Goal: Task Accomplishment & Management: Use online tool/utility

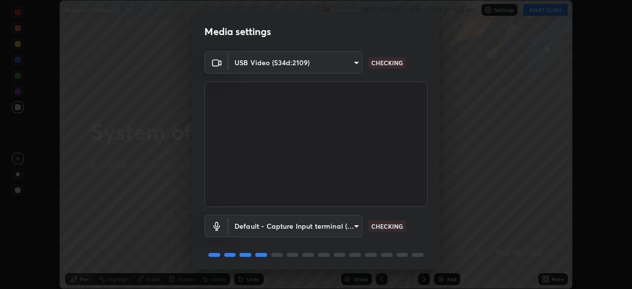
scroll to position [35, 0]
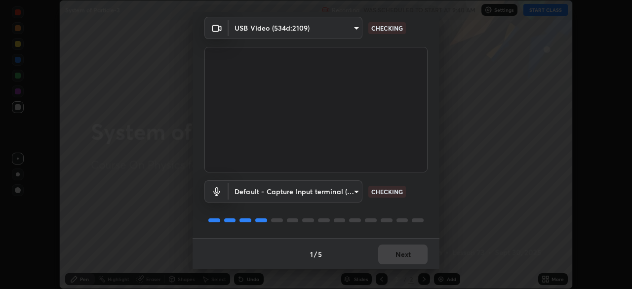
click at [336, 189] on body "Erase all System of Particle-3 Recording WAS SCHEDULED TO START AT 9:40 AM Sett…" at bounding box center [316, 144] width 632 height 289
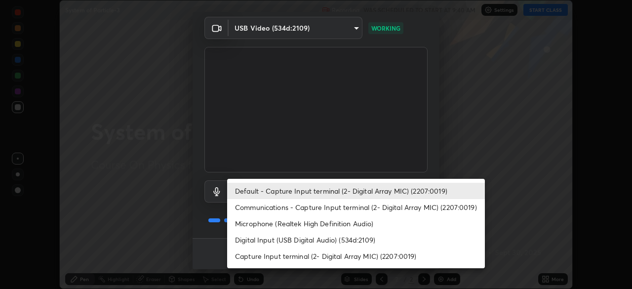
click at [308, 242] on li "Digital Input (USB Digital Audio) (534d:2109)" at bounding box center [356, 240] width 258 height 16
type input "8f03f71af82e54956d8fe3b2f99ae89b53cb32d2b6bf47e2fffae3502d7e281c"
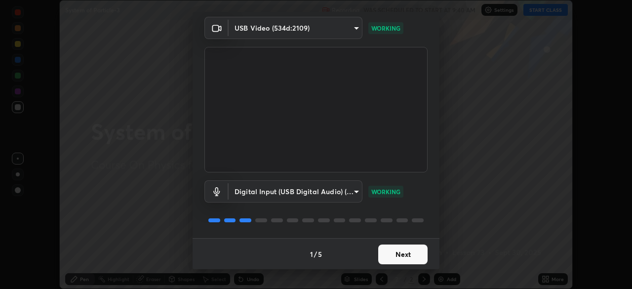
click at [386, 255] on button "Next" at bounding box center [402, 254] width 49 height 20
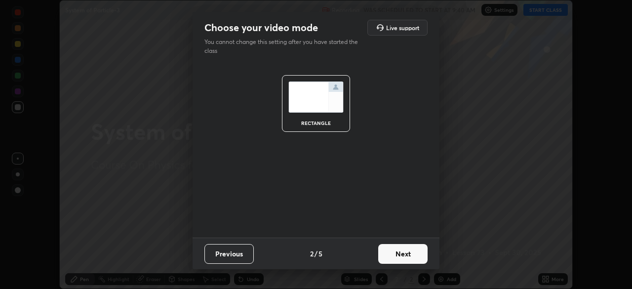
click at [388, 254] on button "Next" at bounding box center [402, 254] width 49 height 20
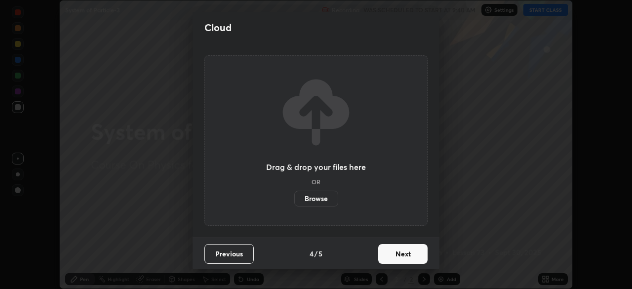
click at [409, 254] on button "Next" at bounding box center [402, 254] width 49 height 20
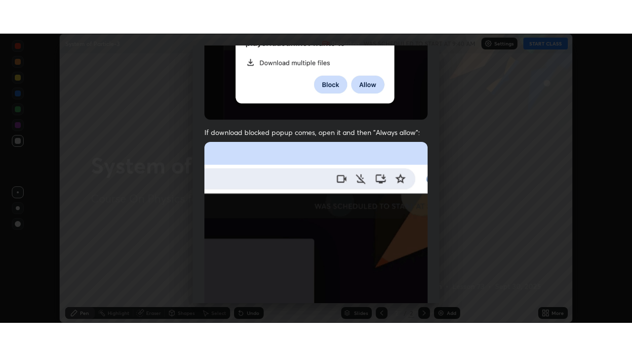
scroll to position [236, 0]
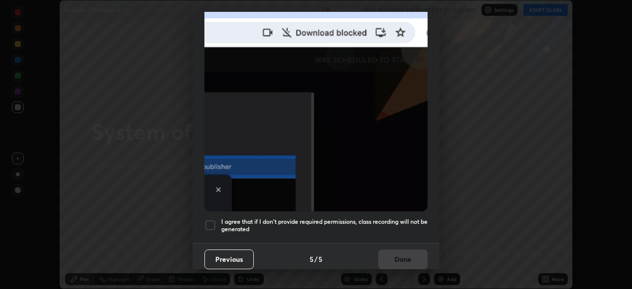
click at [210, 220] on div at bounding box center [210, 225] width 12 height 12
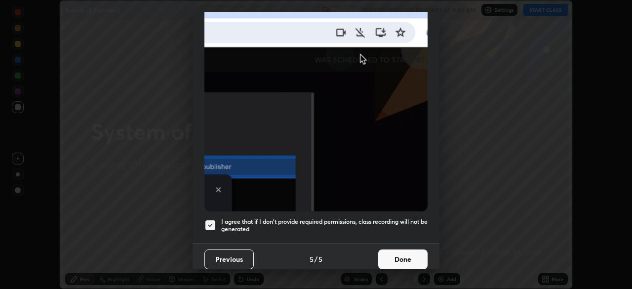
click at [394, 258] on button "Done" at bounding box center [402, 259] width 49 height 20
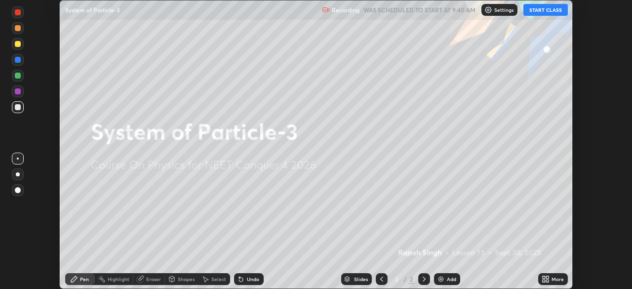
click at [550, 279] on div "More" at bounding box center [553, 279] width 30 height 12
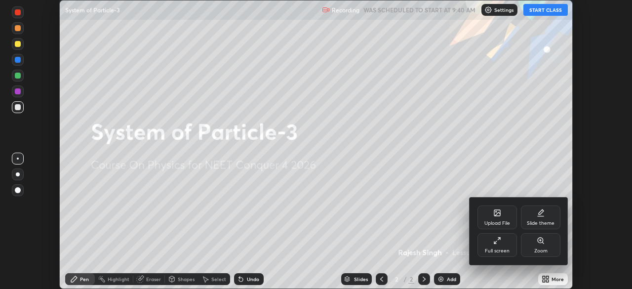
click at [500, 248] on div "Full screen" at bounding box center [497, 250] width 25 height 5
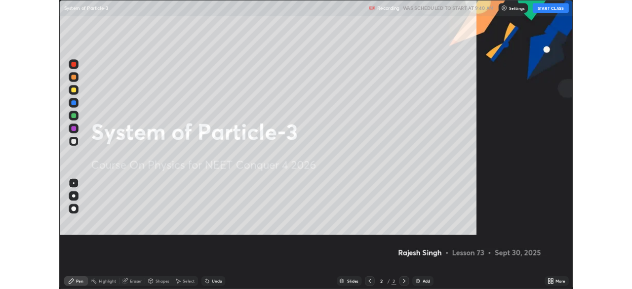
scroll to position [356, 632]
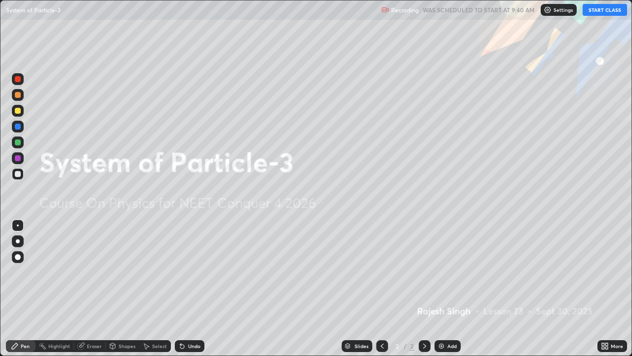
click at [594, 11] on button "START CLASS" at bounding box center [605, 10] width 44 height 12
click at [604, 288] on icon at bounding box center [603, 347] width 2 height 2
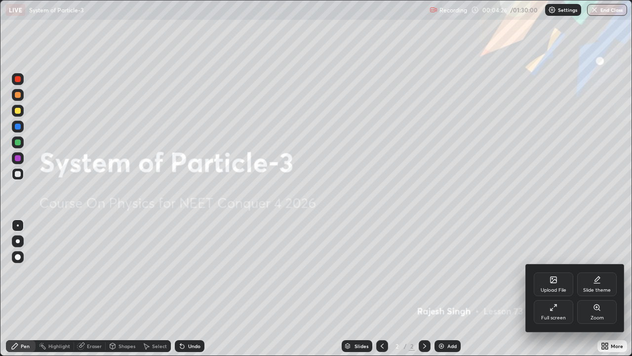
click at [539, 284] on div "Upload File" at bounding box center [554, 284] width 40 height 24
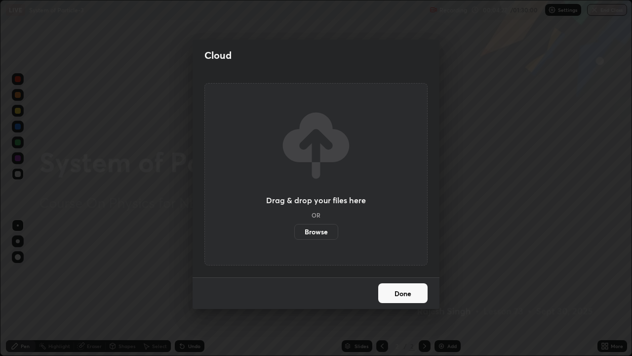
click at [316, 232] on label "Browse" at bounding box center [316, 232] width 44 height 16
click at [294, 232] on input "Browse" at bounding box center [294, 232] width 0 height 16
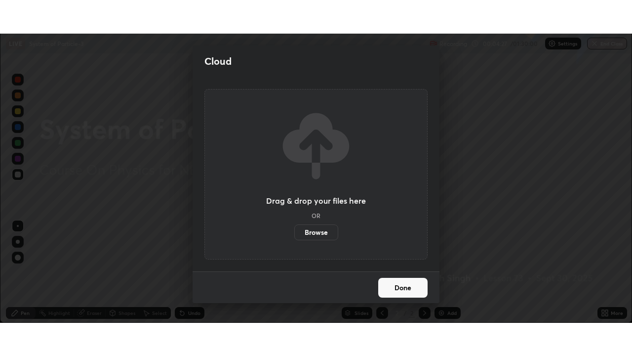
scroll to position [49099, 48757]
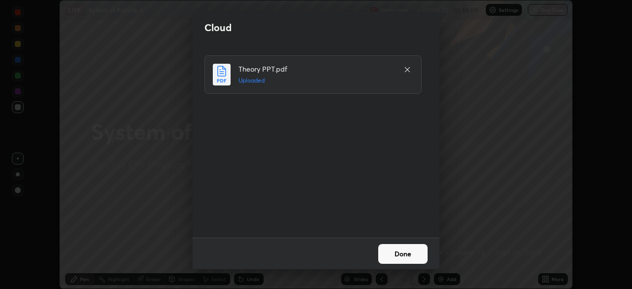
click at [390, 252] on button "Done" at bounding box center [402, 254] width 49 height 20
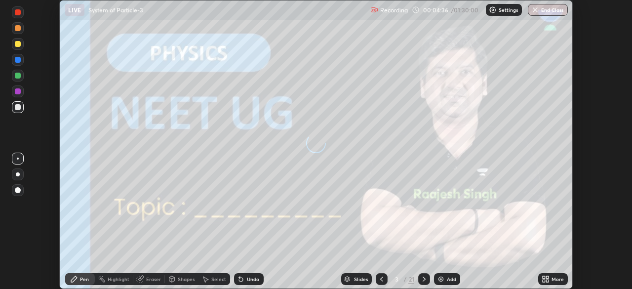
click at [547, 281] on icon at bounding box center [547, 281] width 2 height 2
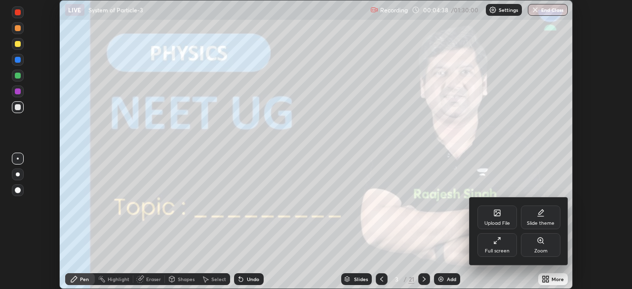
click at [495, 245] on div "Full screen" at bounding box center [498, 245] width 40 height 24
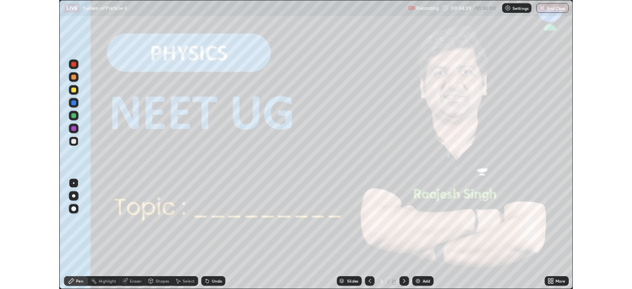
scroll to position [356, 632]
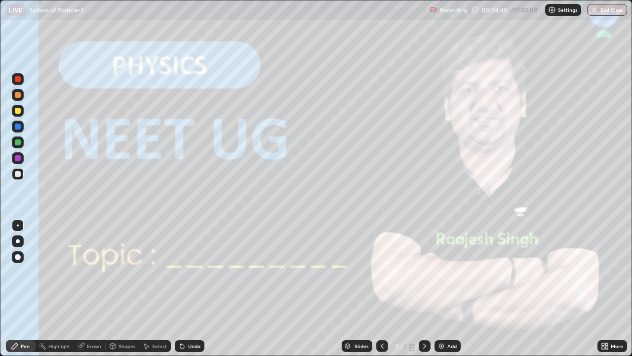
click at [424, 288] on icon at bounding box center [425, 346] width 8 height 8
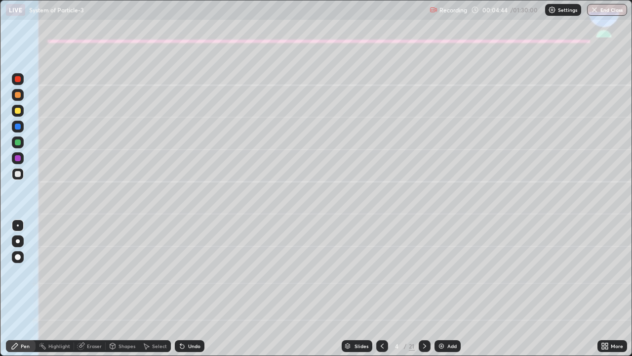
click at [18, 242] on div at bounding box center [18, 241] width 4 height 4
click at [16, 112] on div at bounding box center [18, 111] width 6 height 6
click at [18, 143] on div at bounding box center [18, 142] width 6 height 6
click at [121, 288] on div "Shapes" at bounding box center [127, 345] width 17 height 5
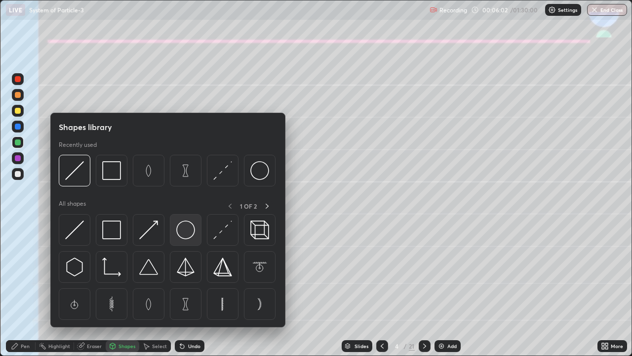
click at [182, 232] on img at bounding box center [185, 229] width 19 height 19
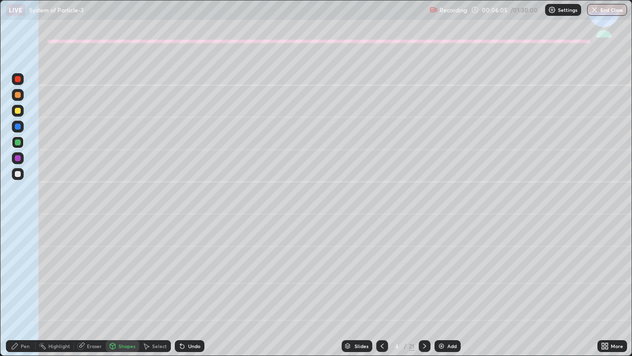
click at [184, 288] on div "Undo" at bounding box center [188, 346] width 34 height 20
click at [155, 288] on div "Select" at bounding box center [159, 345] width 15 height 5
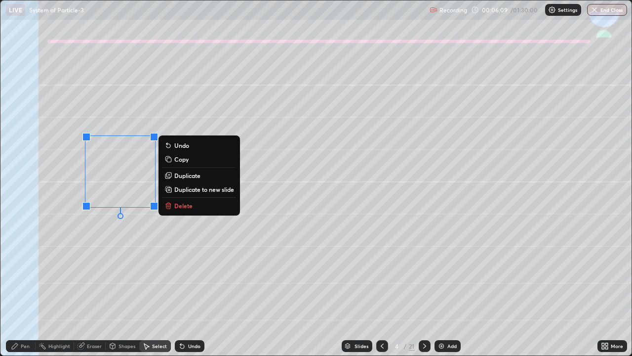
click at [187, 177] on p "Duplicate" at bounding box center [187, 175] width 26 height 8
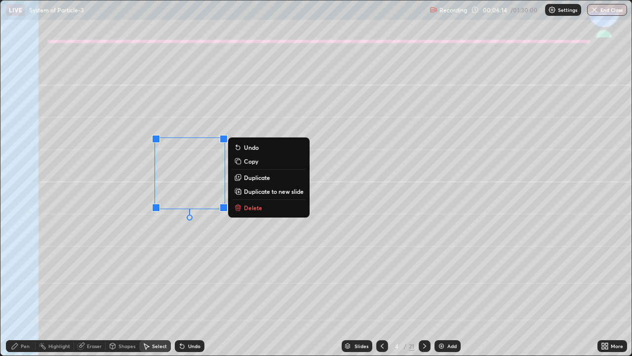
click at [252, 177] on p "Duplicate" at bounding box center [257, 177] width 26 height 8
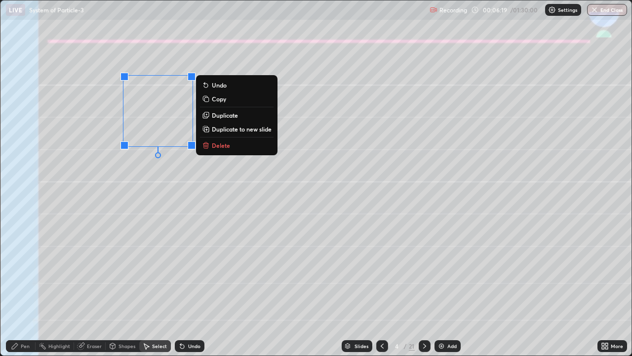
click at [79, 288] on div "0 ° Undo Copy Duplicate Duplicate to new slide Delete" at bounding box center [316, 177] width 632 height 355
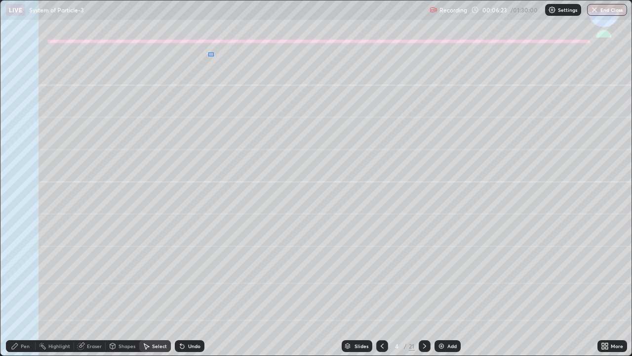
click at [214, 54] on div "0 ° Undo Copy Duplicate Duplicate to new slide Delete" at bounding box center [316, 177] width 632 height 355
click at [20, 288] on div "Pen" at bounding box center [21, 346] width 30 height 12
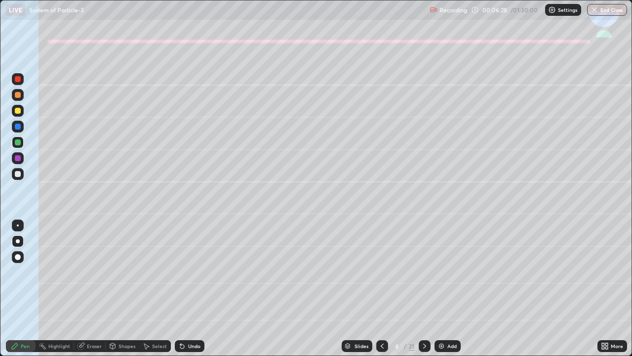
click at [125, 288] on div "Shapes" at bounding box center [127, 345] width 17 height 5
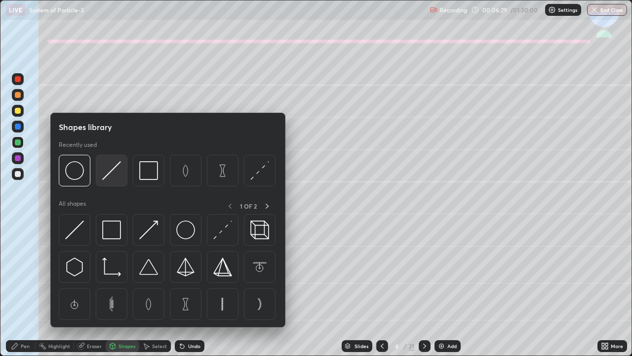
click at [113, 176] on img at bounding box center [111, 170] width 19 height 19
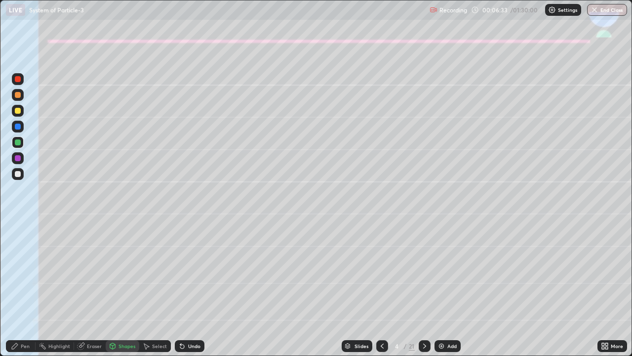
click at [26, 288] on div "Pen" at bounding box center [21, 346] width 30 height 12
click at [19, 174] on div at bounding box center [18, 174] width 6 height 6
click at [15, 176] on div at bounding box center [18, 174] width 6 height 6
click at [17, 174] on div at bounding box center [18, 174] width 6 height 6
click at [181, 288] on icon at bounding box center [182, 346] width 4 height 4
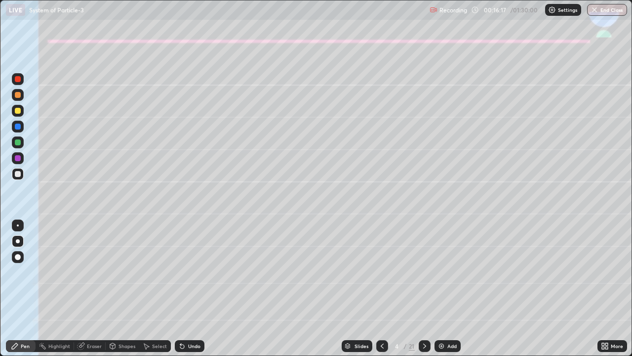
click at [184, 288] on div "Undo" at bounding box center [190, 346] width 30 height 12
click at [193, 288] on div "Undo" at bounding box center [194, 345] width 12 height 5
click at [421, 288] on icon at bounding box center [425, 346] width 8 height 8
click at [19, 115] on div at bounding box center [18, 111] width 12 height 12
click at [126, 288] on div "Shapes" at bounding box center [127, 345] width 17 height 5
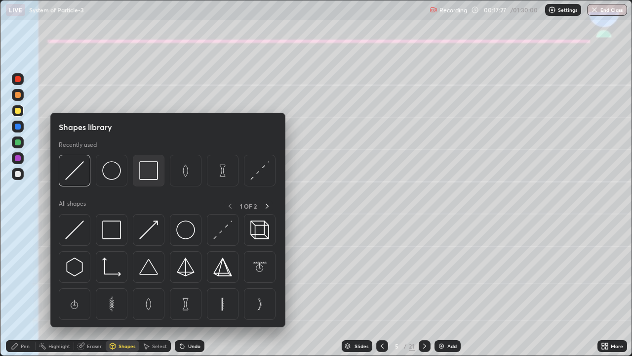
click at [145, 171] on img at bounding box center [148, 170] width 19 height 19
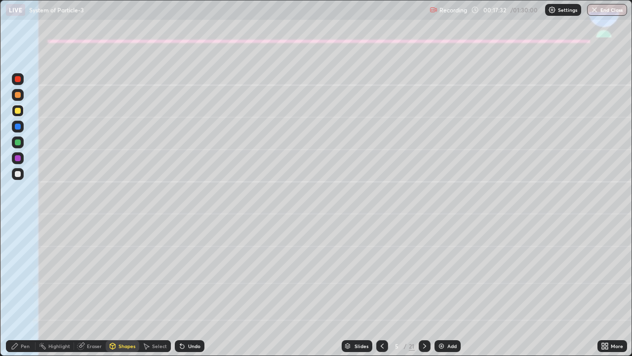
click at [15, 288] on icon at bounding box center [15, 346] width 6 height 6
click at [17, 142] on div at bounding box center [18, 142] width 6 height 6
click at [186, 288] on div "Undo" at bounding box center [190, 346] width 30 height 12
click at [184, 288] on icon at bounding box center [182, 346] width 8 height 8
click at [181, 288] on icon at bounding box center [182, 346] width 4 height 4
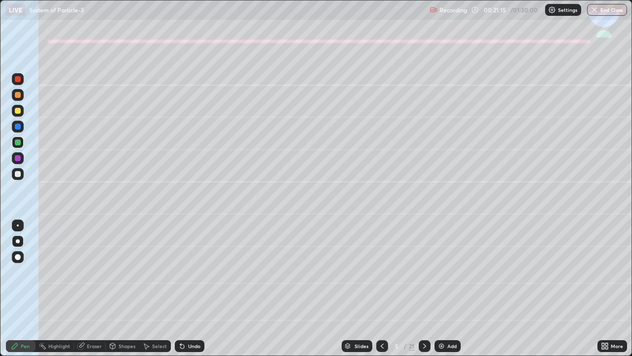
click at [188, 288] on div "Undo" at bounding box center [194, 345] width 12 height 5
click at [194, 288] on div "Undo" at bounding box center [194, 345] width 12 height 5
click at [191, 288] on div "Undo" at bounding box center [194, 345] width 12 height 5
click at [188, 288] on div "Undo" at bounding box center [194, 345] width 12 height 5
click at [186, 288] on div "Undo" at bounding box center [190, 346] width 30 height 12
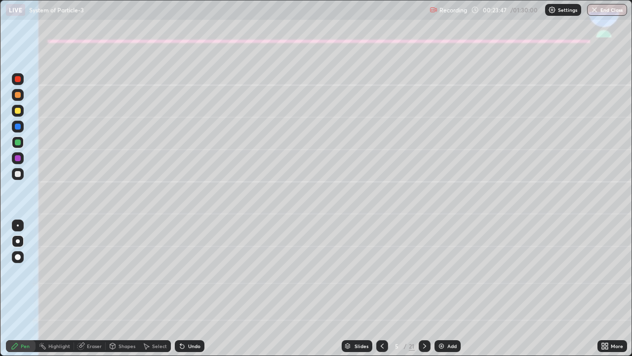
click at [426, 288] on icon at bounding box center [425, 346] width 8 height 8
click at [387, 288] on div at bounding box center [382, 346] width 12 height 12
click at [423, 288] on icon at bounding box center [424, 345] width 3 height 5
click at [18, 113] on div at bounding box center [18, 111] width 6 height 6
click at [124, 288] on div "Shapes" at bounding box center [127, 345] width 17 height 5
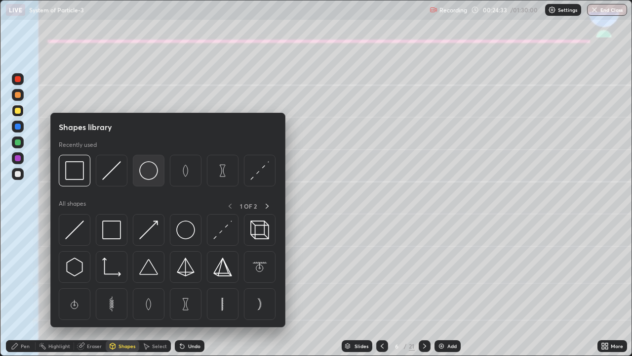
click at [146, 174] on img at bounding box center [148, 170] width 19 height 19
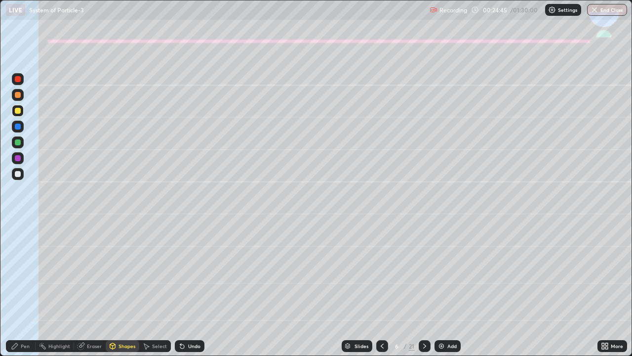
click at [89, 288] on div "Eraser" at bounding box center [94, 345] width 15 height 5
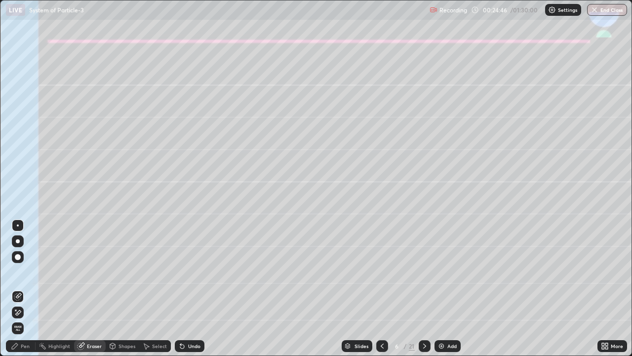
click at [21, 288] on div "Pen" at bounding box center [25, 345] width 9 height 5
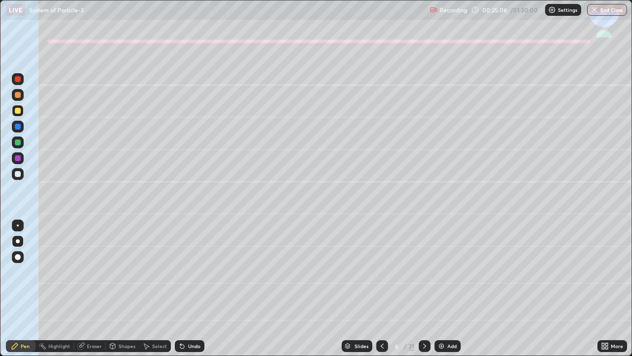
click at [13, 127] on div at bounding box center [18, 127] width 12 height 12
click at [17, 112] on div at bounding box center [18, 111] width 6 height 6
click at [18, 175] on div at bounding box center [18, 174] width 6 height 6
click at [16, 111] on div at bounding box center [18, 111] width 6 height 6
click at [23, 177] on div at bounding box center [18, 174] width 12 height 12
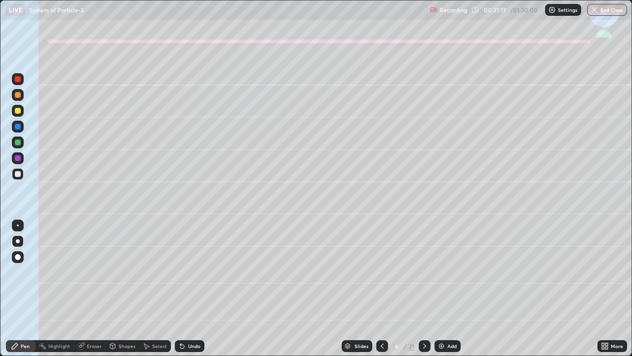
click at [376, 288] on div at bounding box center [382, 346] width 12 height 12
click at [422, 288] on div at bounding box center [425, 346] width 12 height 12
click at [424, 288] on icon at bounding box center [425, 346] width 8 height 8
click at [20, 114] on div at bounding box center [18, 111] width 12 height 12
click at [191, 288] on div "Undo" at bounding box center [194, 345] width 12 height 5
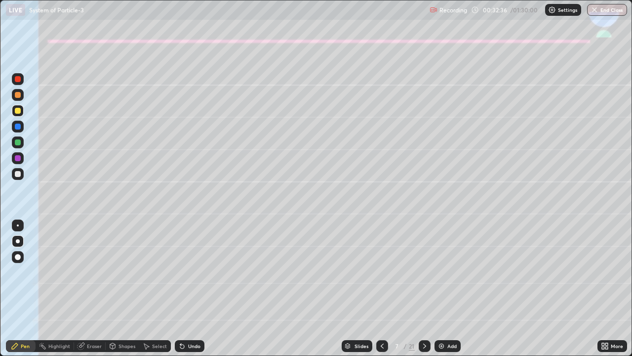
click at [192, 288] on div "Undo" at bounding box center [194, 345] width 12 height 5
click at [387, 288] on div at bounding box center [382, 346] width 12 height 12
click at [123, 288] on div "Shapes" at bounding box center [127, 345] width 17 height 5
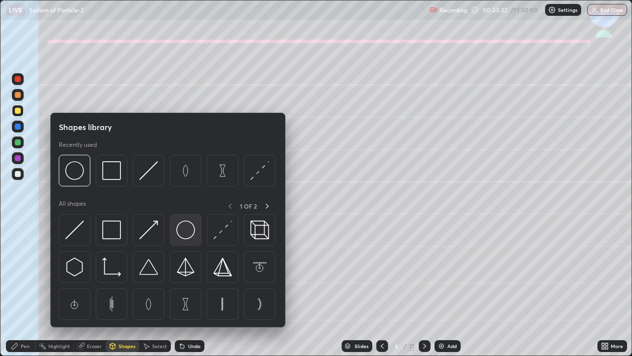
click at [188, 227] on img at bounding box center [185, 229] width 19 height 19
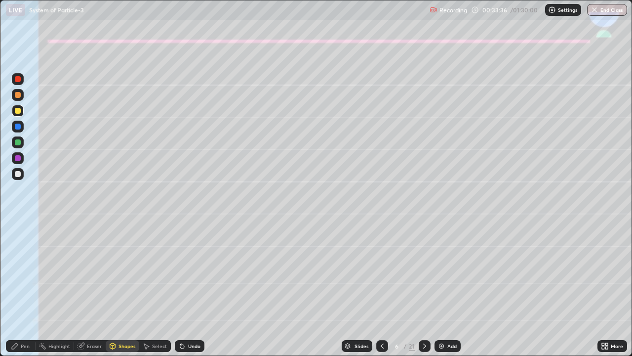
click at [123, 288] on div "Shapes" at bounding box center [127, 345] width 17 height 5
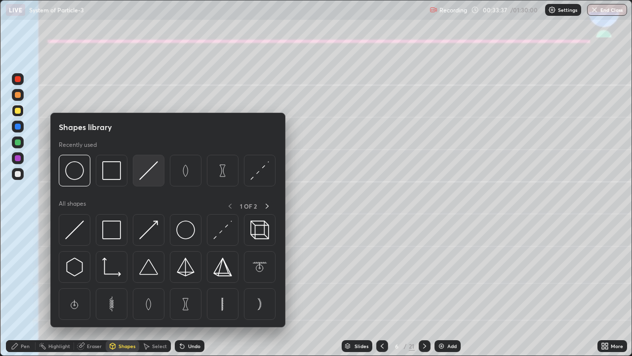
click at [146, 170] on img at bounding box center [148, 170] width 19 height 19
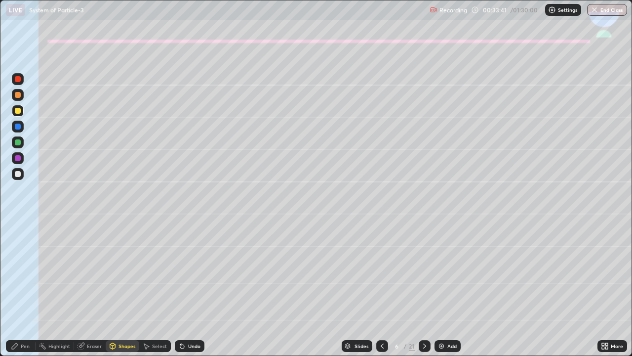
click at [22, 288] on div "Pen" at bounding box center [25, 345] width 9 height 5
click at [423, 288] on icon at bounding box center [425, 346] width 8 height 8
click at [13, 141] on div at bounding box center [18, 142] width 12 height 12
click at [119, 288] on div "Shapes" at bounding box center [123, 346] width 34 height 12
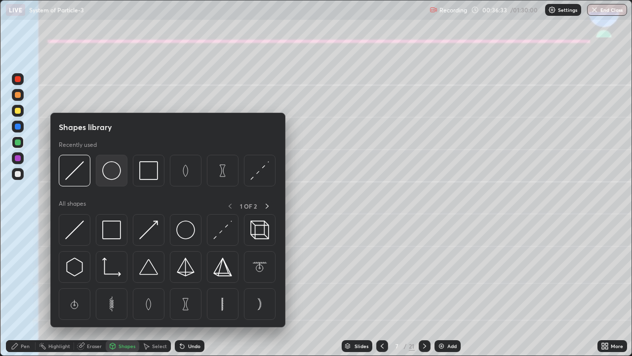
click at [106, 172] on img at bounding box center [111, 170] width 19 height 19
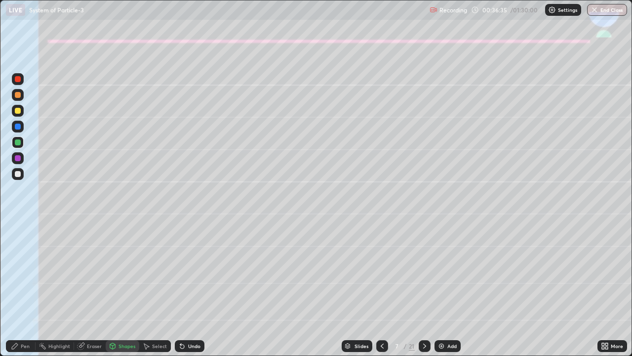
click at [22, 288] on div "Pen" at bounding box center [25, 345] width 9 height 5
click at [18, 288] on icon at bounding box center [15, 346] width 8 height 8
click at [18, 177] on div at bounding box center [18, 174] width 12 height 12
click at [121, 288] on div "Shapes" at bounding box center [123, 346] width 34 height 12
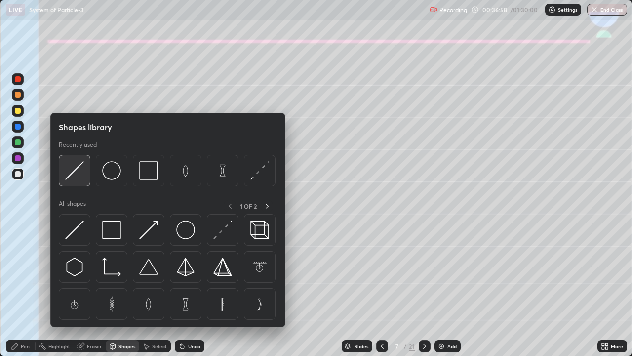
click at [76, 170] on img at bounding box center [74, 170] width 19 height 19
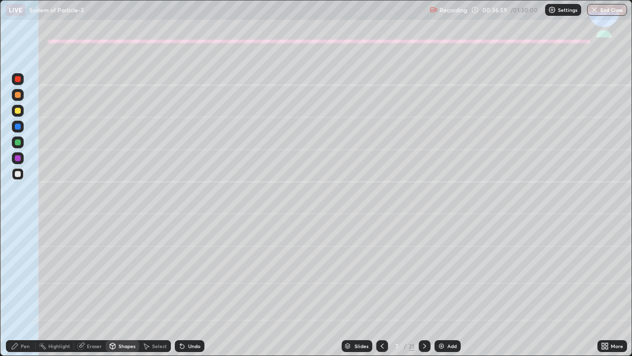
click at [16, 160] on div at bounding box center [18, 158] width 6 height 6
click at [22, 288] on div "Pen" at bounding box center [25, 345] width 9 height 5
click at [181, 288] on icon at bounding box center [182, 346] width 4 height 4
click at [185, 288] on icon at bounding box center [182, 346] width 8 height 8
click at [189, 288] on div "Undo" at bounding box center [190, 346] width 30 height 12
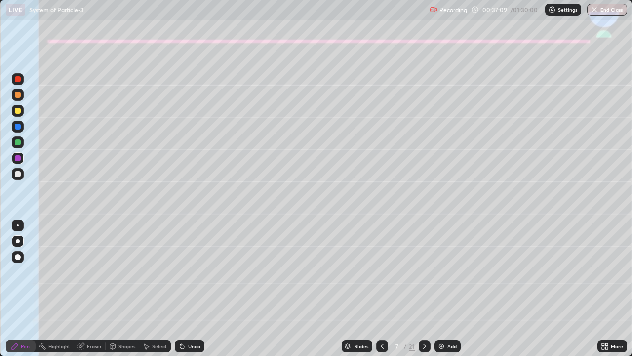
click at [190, 288] on div "Undo" at bounding box center [194, 345] width 12 height 5
click at [192, 288] on div "Undo" at bounding box center [194, 345] width 12 height 5
click at [17, 144] on div at bounding box center [18, 142] width 6 height 6
click at [13, 239] on div at bounding box center [18, 241] width 12 height 12
click at [19, 144] on div at bounding box center [18, 142] width 6 height 6
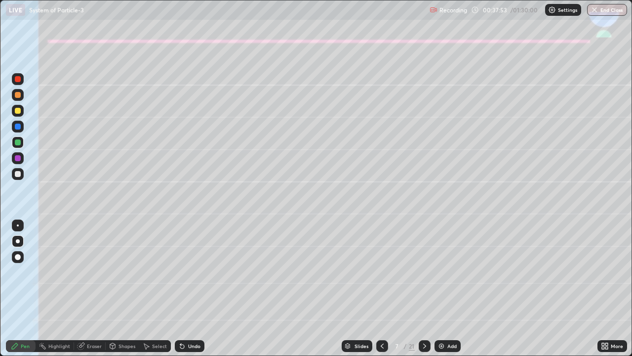
click at [16, 174] on div at bounding box center [18, 174] width 6 height 6
click at [19, 114] on div at bounding box center [18, 111] width 12 height 12
click at [124, 288] on div "Shapes" at bounding box center [127, 345] width 17 height 5
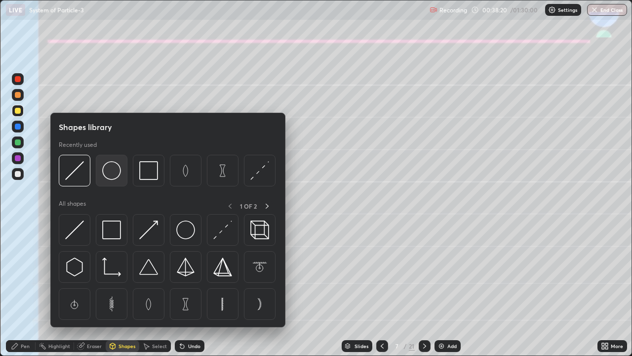
click at [110, 176] on img at bounding box center [111, 170] width 19 height 19
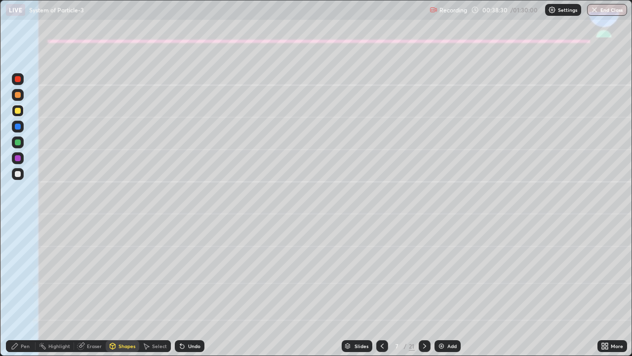
click at [28, 288] on div "Pen" at bounding box center [25, 345] width 9 height 5
click at [96, 288] on div "Eraser" at bounding box center [94, 345] width 15 height 5
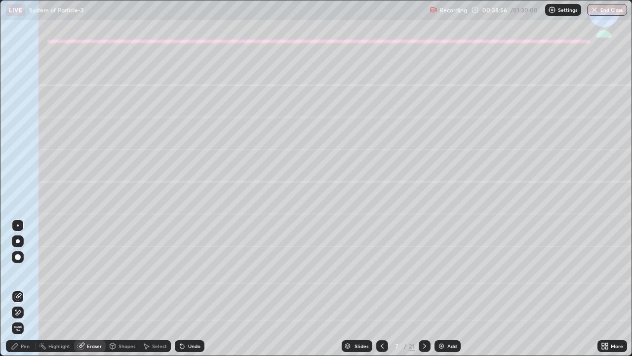
click at [32, 288] on div "Pen" at bounding box center [21, 346] width 30 height 12
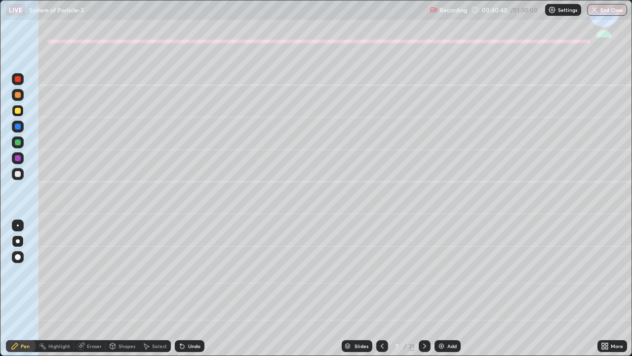
click at [15, 173] on div at bounding box center [18, 174] width 6 height 6
click at [424, 288] on icon at bounding box center [425, 346] width 8 height 8
click at [90, 288] on div "Eraser" at bounding box center [94, 345] width 15 height 5
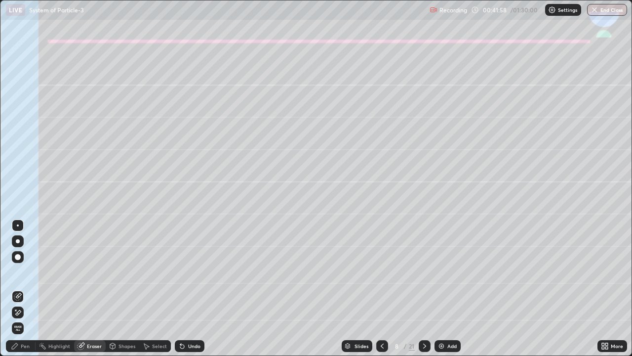
click at [24, 288] on div "Pen" at bounding box center [21, 346] width 30 height 12
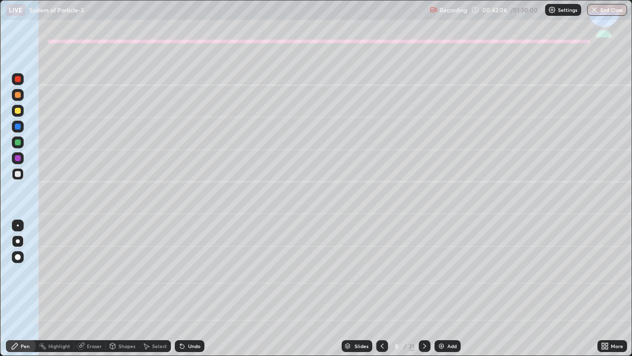
click at [87, 288] on div "Eraser" at bounding box center [94, 345] width 15 height 5
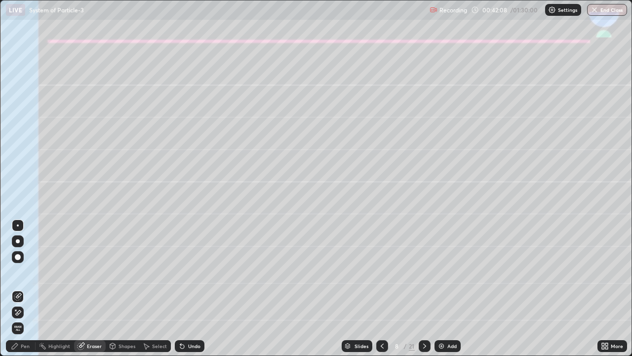
click at [18, 288] on icon at bounding box center [15, 346] width 6 height 6
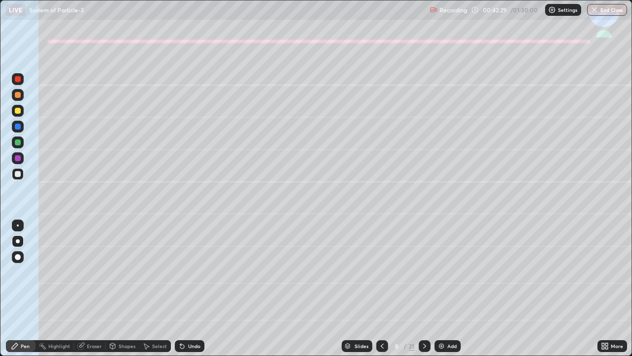
click at [89, 288] on div "Eraser" at bounding box center [94, 345] width 15 height 5
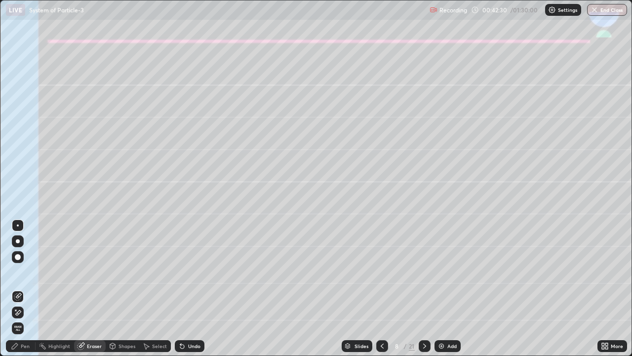
click at [20, 288] on icon at bounding box center [18, 312] width 8 height 8
click at [14, 288] on icon at bounding box center [15, 346] width 6 height 6
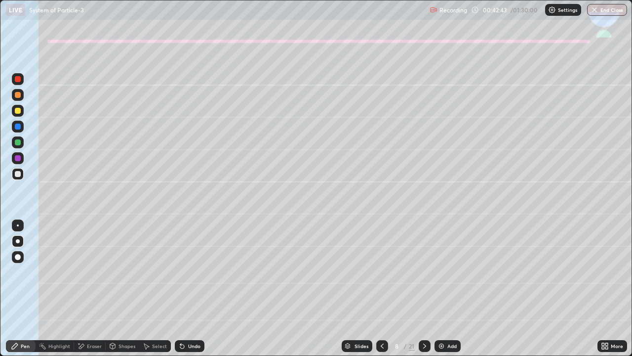
click at [18, 143] on div at bounding box center [18, 142] width 6 height 6
click at [384, 288] on icon at bounding box center [382, 346] width 8 height 8
click at [424, 288] on icon at bounding box center [425, 346] width 8 height 8
click at [423, 288] on icon at bounding box center [425, 346] width 8 height 8
click at [18, 113] on div at bounding box center [18, 111] width 6 height 6
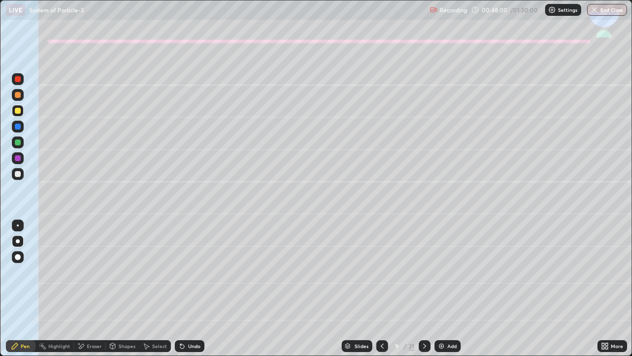
click at [120, 288] on div "Shapes" at bounding box center [127, 345] width 17 height 5
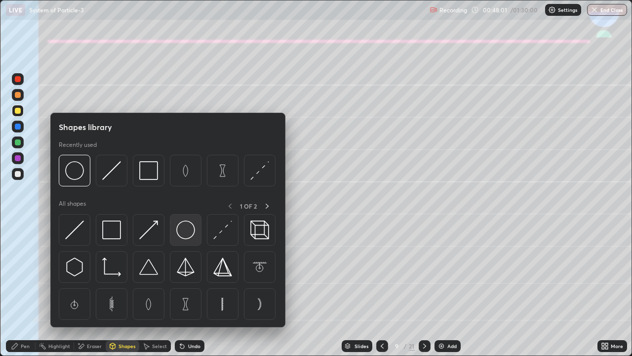
click at [189, 232] on img at bounding box center [185, 229] width 19 height 19
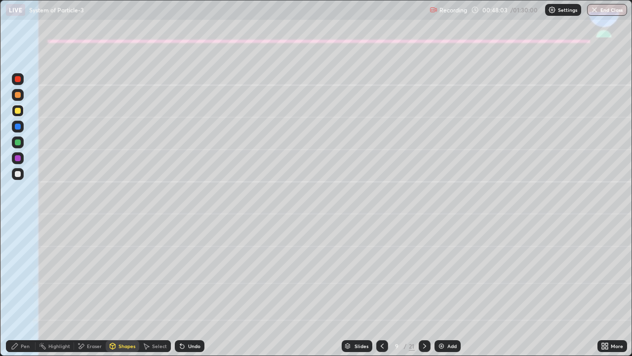
click at [123, 288] on div "Shapes" at bounding box center [123, 346] width 34 height 12
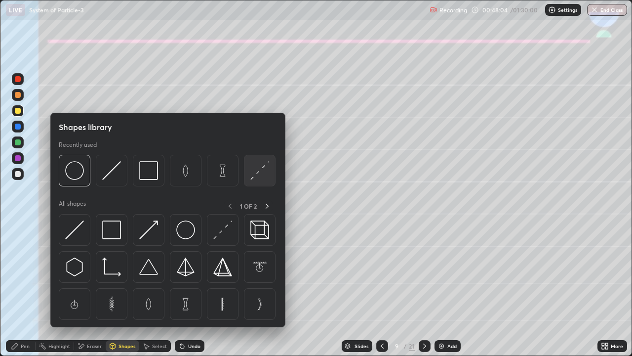
click at [252, 174] on img at bounding box center [259, 170] width 19 height 19
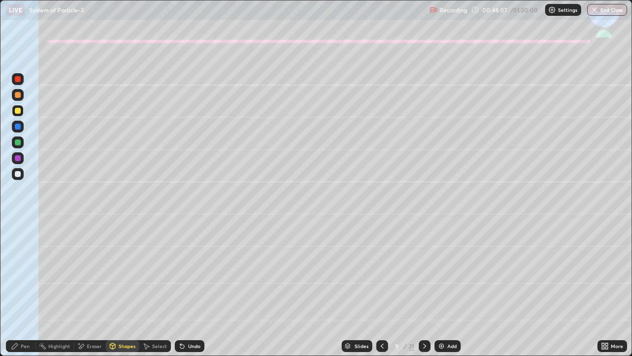
click at [183, 288] on div "Undo" at bounding box center [190, 346] width 30 height 12
click at [122, 288] on div "Shapes" at bounding box center [127, 345] width 17 height 5
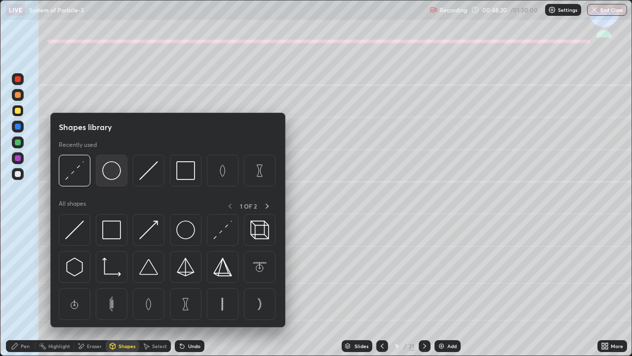
click at [114, 174] on img at bounding box center [111, 170] width 19 height 19
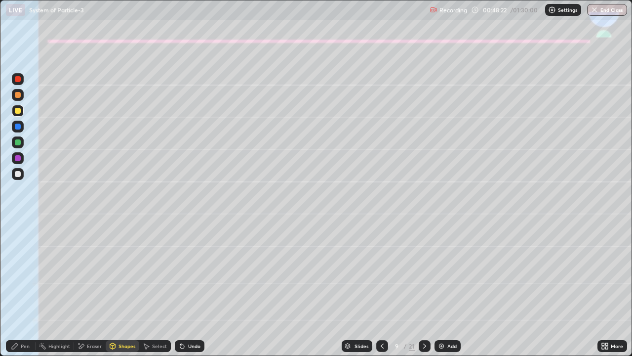
click at [122, 288] on div "Shapes" at bounding box center [123, 346] width 34 height 12
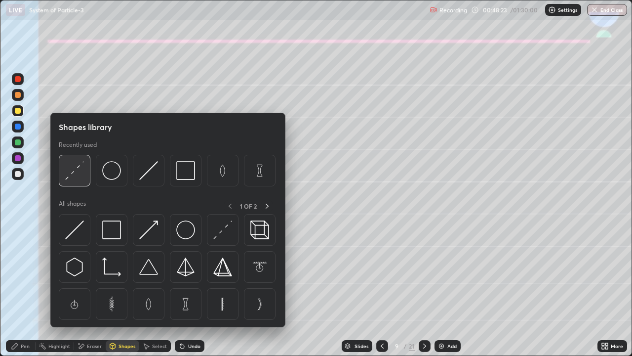
click at [81, 166] on img at bounding box center [74, 170] width 19 height 19
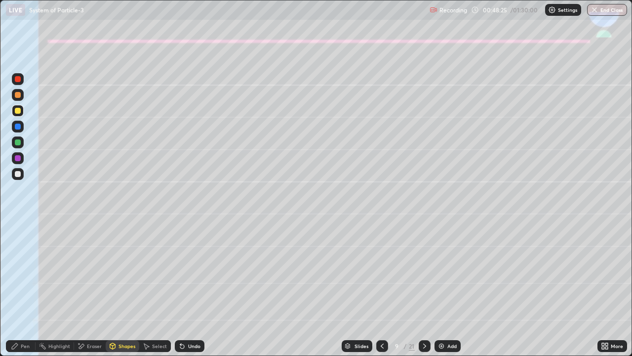
click at [121, 288] on div "Shapes" at bounding box center [127, 345] width 17 height 5
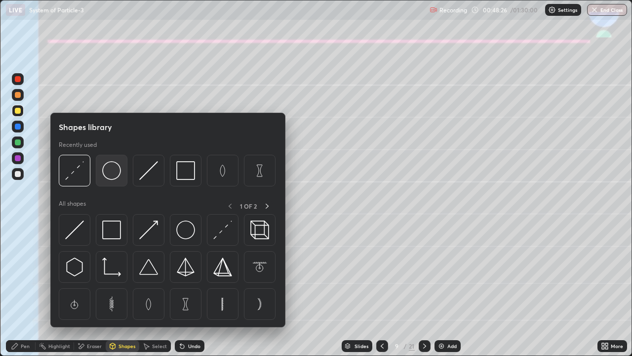
click at [116, 167] on img at bounding box center [111, 170] width 19 height 19
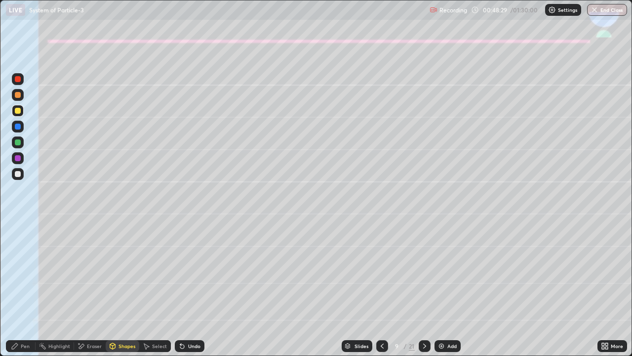
click at [189, 288] on div "Undo" at bounding box center [194, 345] width 12 height 5
click at [14, 288] on icon at bounding box center [15, 346] width 6 height 6
click at [20, 174] on div at bounding box center [18, 174] width 6 height 6
click at [16, 160] on div at bounding box center [18, 158] width 6 height 6
click at [191, 288] on div "Undo" at bounding box center [194, 345] width 12 height 5
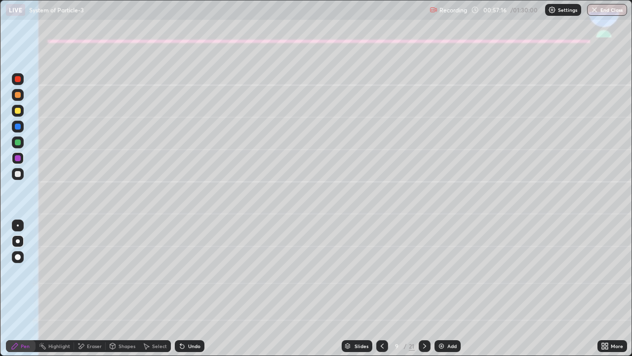
click at [188, 288] on div "Undo" at bounding box center [194, 345] width 12 height 5
click at [180, 288] on icon at bounding box center [182, 346] width 4 height 4
click at [94, 288] on div "Eraser" at bounding box center [94, 345] width 15 height 5
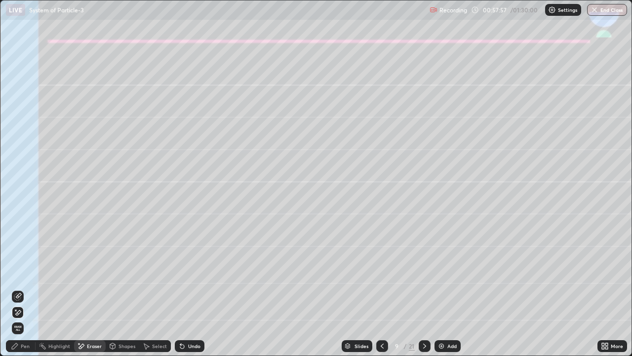
click at [191, 288] on div "Undo" at bounding box center [194, 345] width 12 height 5
click at [190, 288] on div "Undo" at bounding box center [194, 345] width 12 height 5
click at [20, 288] on icon at bounding box center [18, 295] width 5 height 5
click at [24, 288] on div "Pen" at bounding box center [25, 345] width 9 height 5
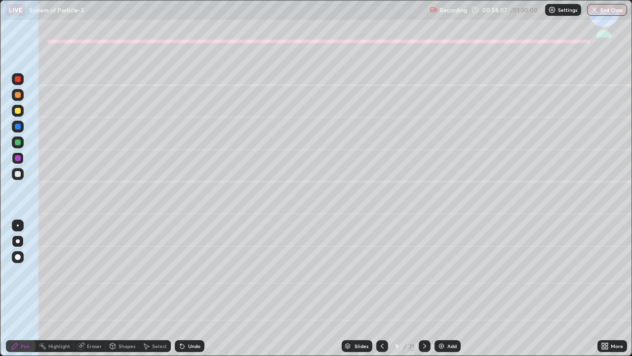
click at [91, 288] on div "Eraser" at bounding box center [90, 346] width 32 height 12
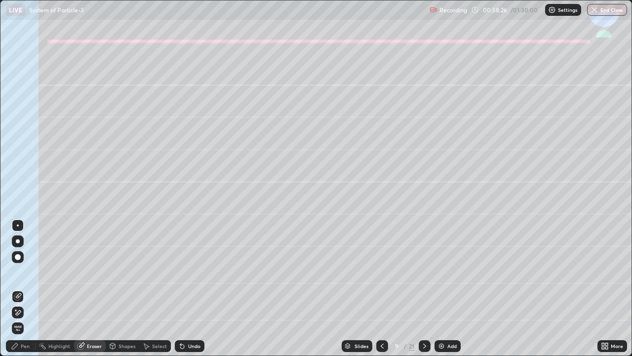
click at [89, 288] on div "Eraser" at bounding box center [94, 345] width 15 height 5
click at [24, 288] on div "Pen" at bounding box center [25, 345] width 9 height 5
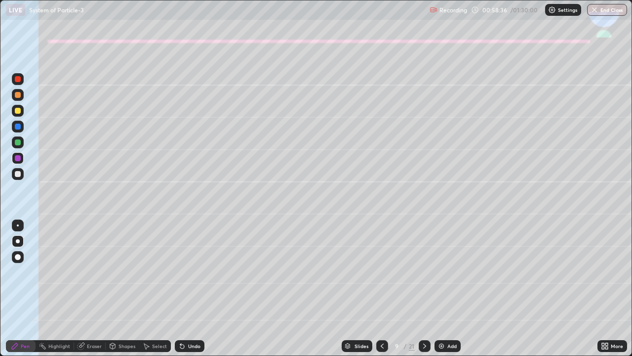
click at [18, 174] on div at bounding box center [18, 174] width 6 height 6
click at [189, 288] on div "Undo" at bounding box center [194, 345] width 12 height 5
click at [423, 288] on icon at bounding box center [425, 346] width 8 height 8
click at [19, 110] on div at bounding box center [18, 111] width 6 height 6
click at [18, 145] on div at bounding box center [18, 142] width 6 height 6
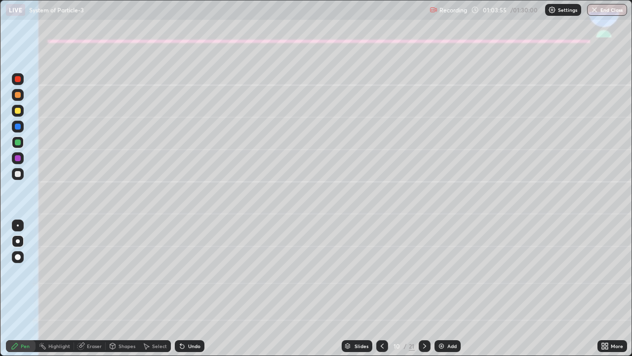
click at [18, 241] on div at bounding box center [18, 241] width 4 height 4
click at [20, 126] on div at bounding box center [18, 126] width 6 height 6
click at [17, 240] on div at bounding box center [18, 241] width 4 height 4
click at [19, 172] on div at bounding box center [18, 174] width 6 height 6
click at [124, 288] on div "Shapes" at bounding box center [127, 345] width 17 height 5
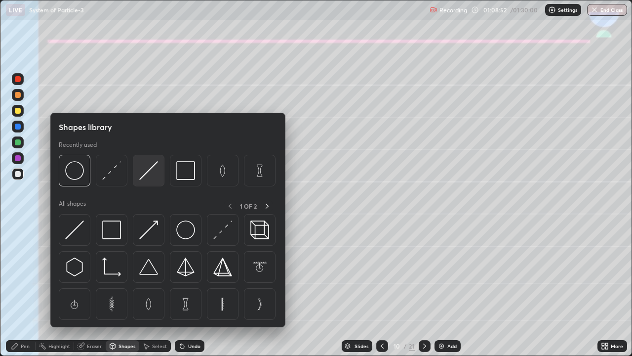
click at [149, 171] on img at bounding box center [148, 170] width 19 height 19
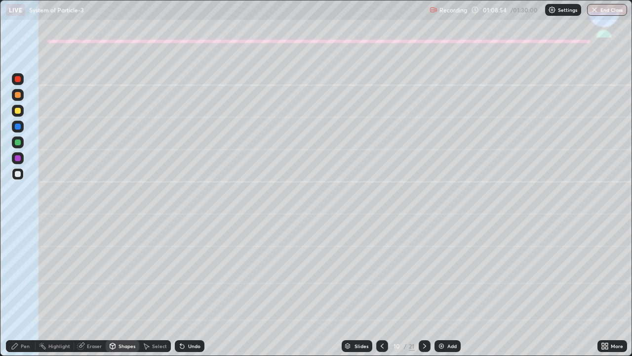
click at [21, 288] on div "Pen" at bounding box center [25, 345] width 9 height 5
click at [20, 144] on div at bounding box center [18, 142] width 6 height 6
click at [86, 288] on div "Eraser" at bounding box center [90, 346] width 32 height 12
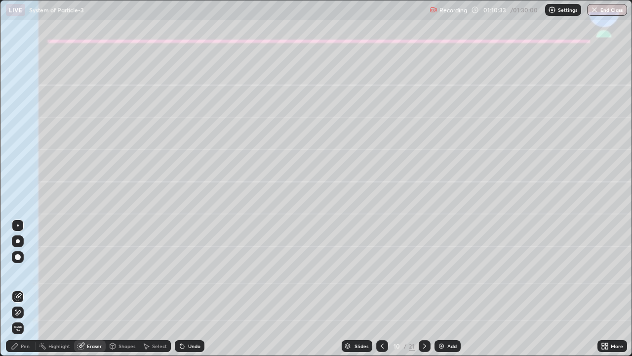
click at [20, 288] on div "Pen" at bounding box center [21, 346] width 30 height 12
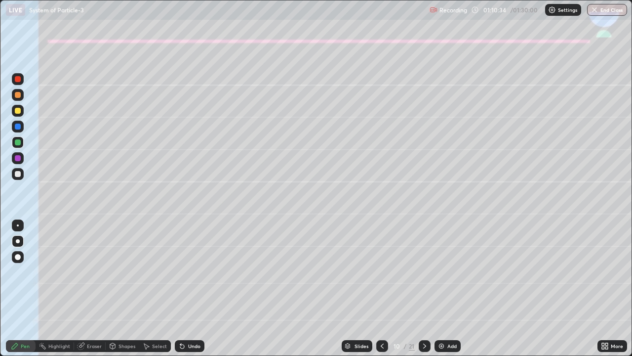
click at [17, 175] on div at bounding box center [18, 174] width 6 height 6
click at [15, 173] on div at bounding box center [18, 174] width 6 height 6
click at [180, 288] on icon at bounding box center [180, 343] width 1 height 1
click at [185, 288] on div "Undo" at bounding box center [190, 346] width 30 height 12
click at [18, 142] on div at bounding box center [18, 142] width 6 height 6
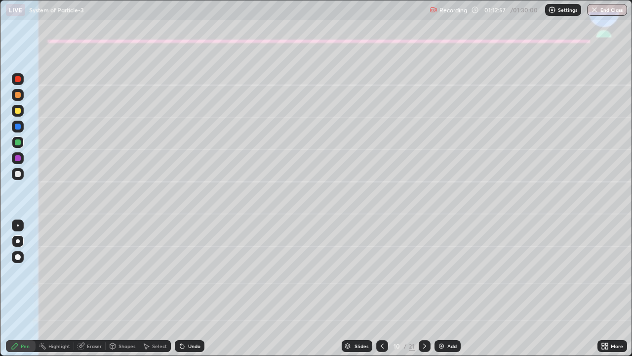
click at [20, 175] on div at bounding box center [18, 174] width 6 height 6
click at [18, 142] on div at bounding box center [18, 142] width 6 height 6
click at [17, 174] on div at bounding box center [18, 174] width 6 height 6
click at [419, 288] on div at bounding box center [425, 346] width 12 height 12
click at [18, 111] on div at bounding box center [18, 111] width 6 height 6
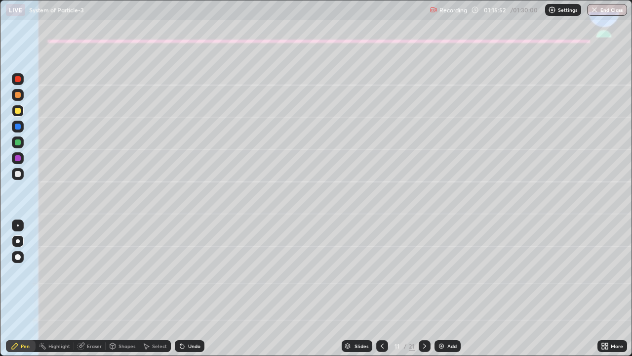
click at [21, 95] on div at bounding box center [18, 95] width 12 height 12
click at [129, 288] on div "Shapes" at bounding box center [127, 345] width 17 height 5
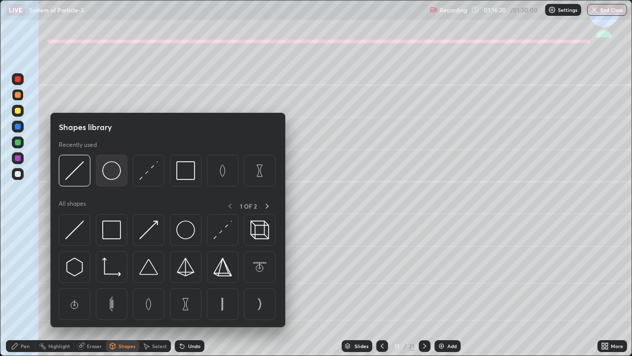
click at [116, 173] on img at bounding box center [111, 170] width 19 height 19
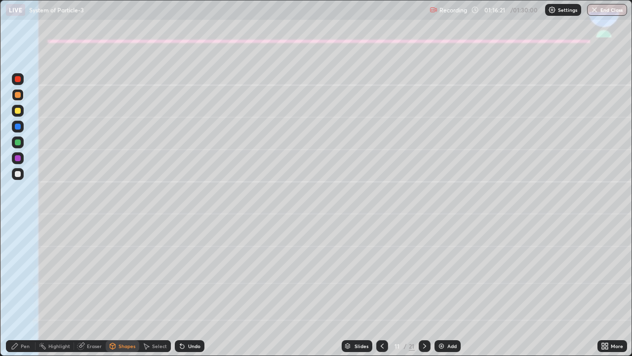
click at [16, 146] on div at bounding box center [18, 142] width 12 height 12
click at [12, 173] on div at bounding box center [18, 174] width 12 height 12
click at [122, 288] on div "Shapes" at bounding box center [127, 345] width 17 height 5
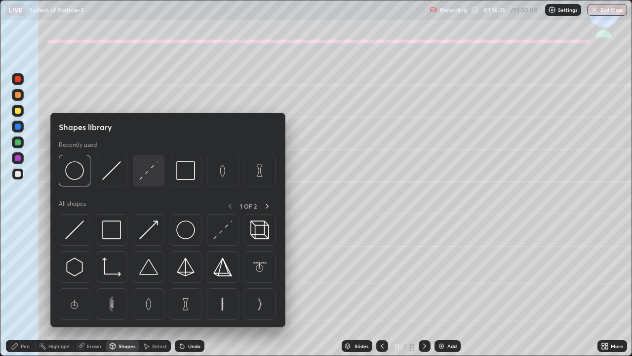
click at [146, 174] on img at bounding box center [148, 170] width 19 height 19
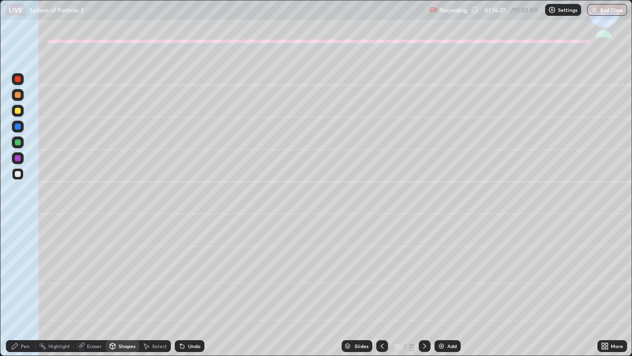
click at [188, 288] on div "Undo" at bounding box center [194, 345] width 12 height 5
click at [181, 288] on icon at bounding box center [182, 346] width 4 height 4
click at [17, 142] on div at bounding box center [18, 142] width 6 height 6
click at [20, 288] on div "Pen" at bounding box center [21, 346] width 30 height 12
click at [13, 174] on div at bounding box center [18, 174] width 12 height 12
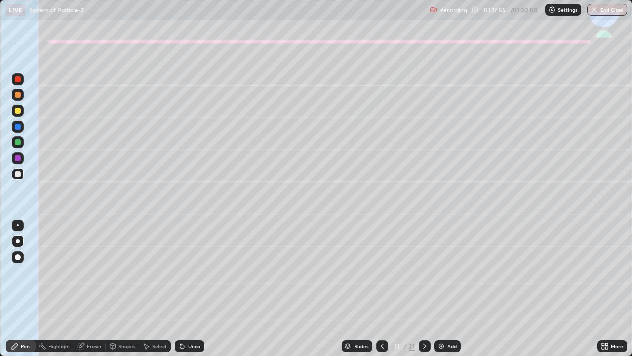
click at [17, 174] on div at bounding box center [18, 174] width 6 height 6
click at [124, 288] on div "Shapes" at bounding box center [127, 345] width 17 height 5
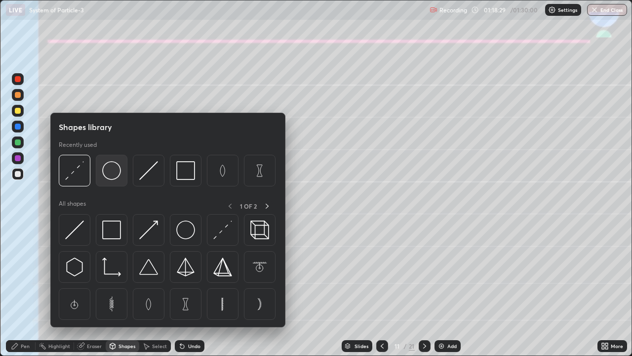
click at [114, 171] on img at bounding box center [111, 170] width 19 height 19
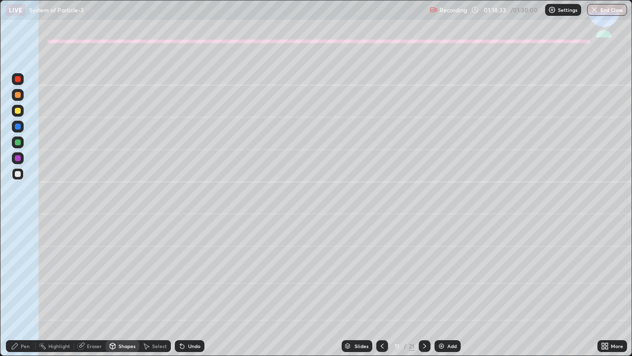
click at [123, 288] on div "Shapes" at bounding box center [123, 346] width 34 height 12
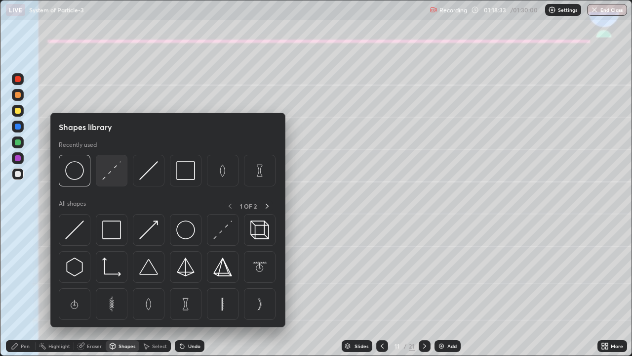
click at [109, 175] on img at bounding box center [111, 170] width 19 height 19
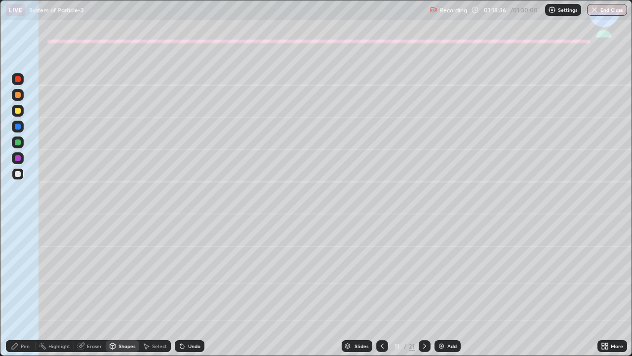
click at [22, 288] on div "Pen" at bounding box center [21, 346] width 30 height 12
click at [91, 288] on div "Eraser" at bounding box center [94, 345] width 15 height 5
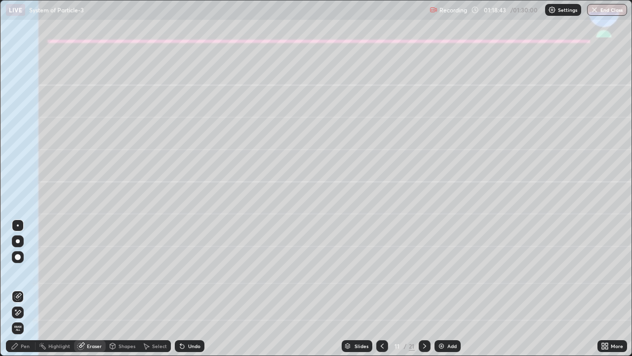
click at [21, 288] on div "Pen" at bounding box center [21, 346] width 30 height 12
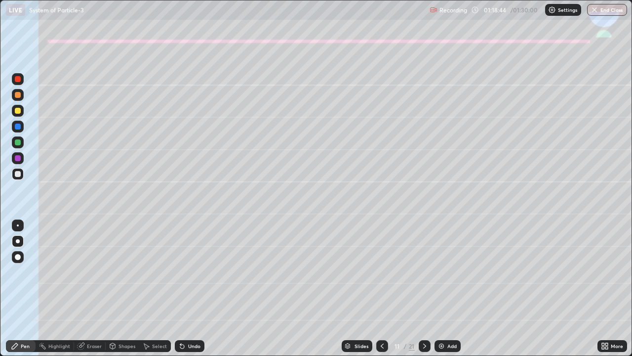
click at [18, 96] on div at bounding box center [18, 95] width 6 height 6
click at [17, 158] on div at bounding box center [18, 158] width 6 height 6
click at [121, 288] on div "Shapes" at bounding box center [127, 345] width 17 height 5
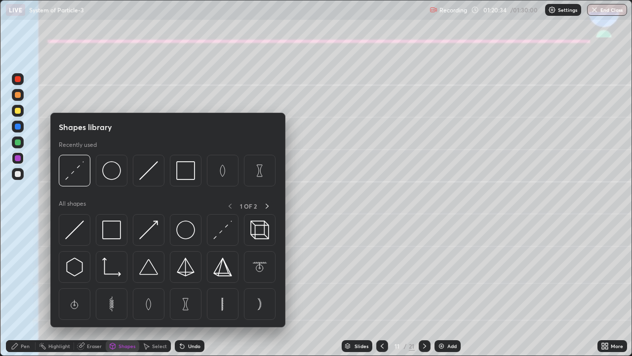
click at [93, 288] on div "Eraser" at bounding box center [94, 345] width 15 height 5
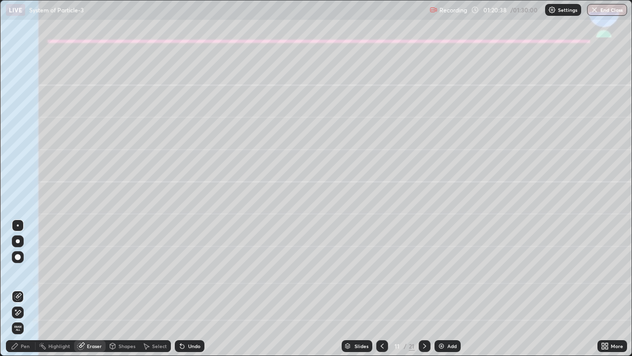
click at [23, 288] on div "Pen" at bounding box center [25, 345] width 9 height 5
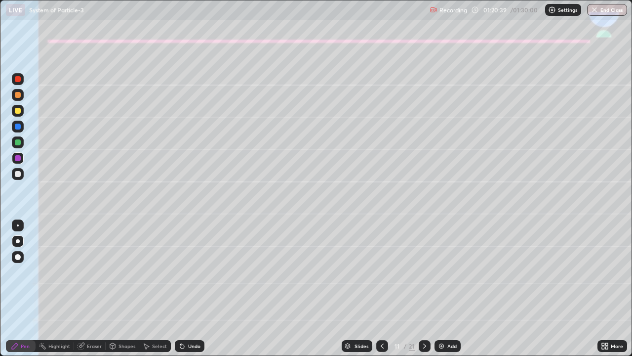
click at [18, 241] on div at bounding box center [18, 241] width 4 height 4
click at [19, 144] on div at bounding box center [18, 142] width 6 height 6
click at [122, 288] on div "Shapes" at bounding box center [127, 345] width 17 height 5
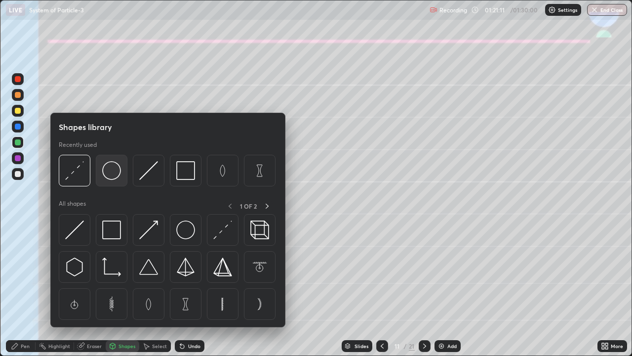
click at [113, 175] on img at bounding box center [111, 170] width 19 height 19
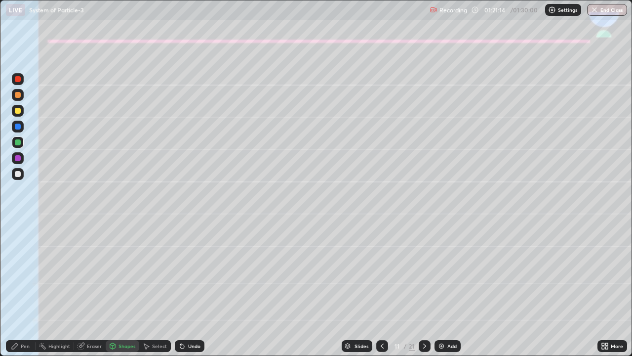
click at [123, 288] on div "Shapes" at bounding box center [127, 345] width 17 height 5
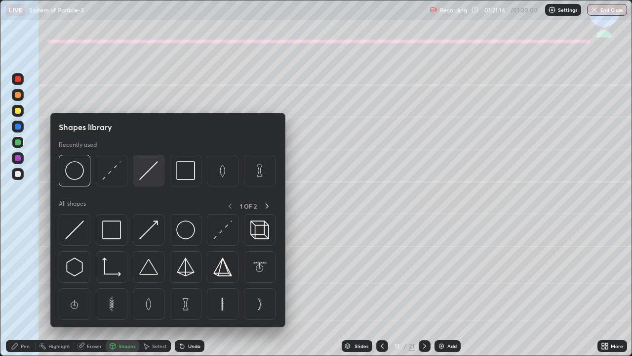
click at [144, 170] on img at bounding box center [148, 170] width 19 height 19
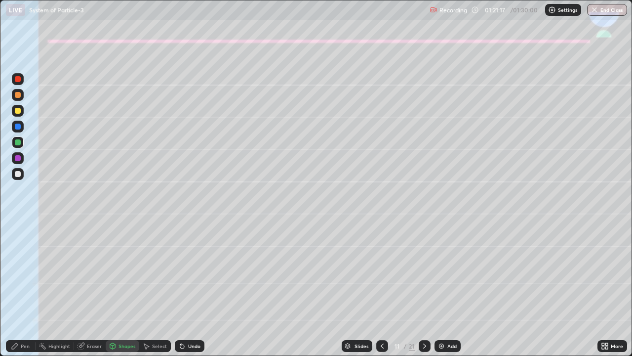
click at [26, 288] on div "Pen" at bounding box center [25, 345] width 9 height 5
click at [122, 288] on div "Shapes" at bounding box center [127, 345] width 17 height 5
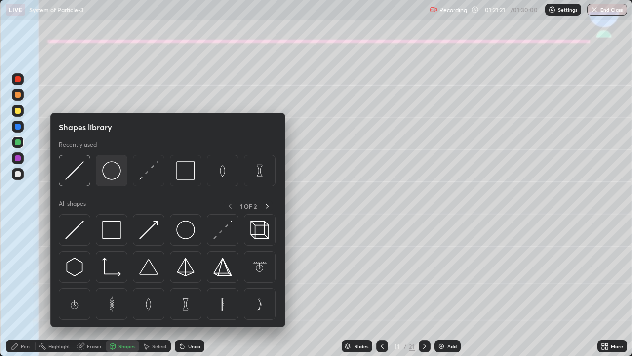
click at [112, 174] on img at bounding box center [111, 170] width 19 height 19
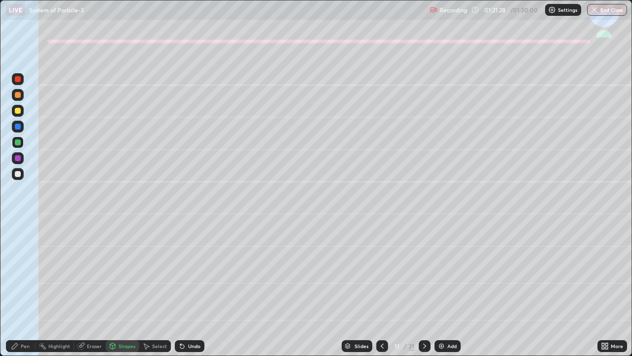
click at [127, 288] on div "Shapes" at bounding box center [127, 345] width 17 height 5
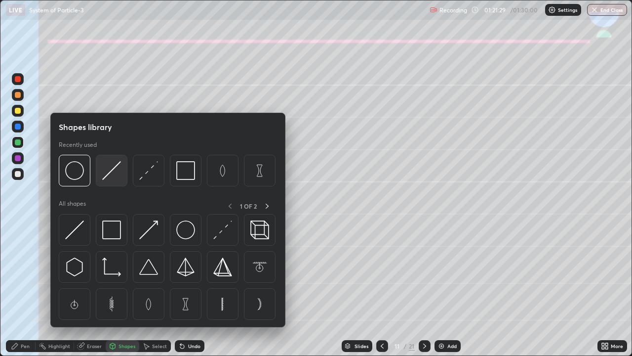
click at [114, 174] on img at bounding box center [111, 170] width 19 height 19
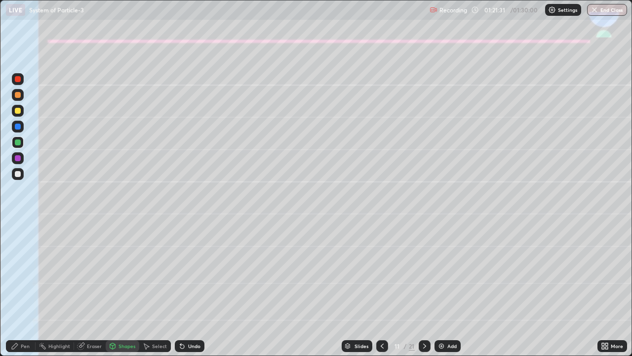
click at [157, 288] on div "Select" at bounding box center [155, 346] width 32 height 12
click at [185, 288] on div "Undo" at bounding box center [190, 346] width 30 height 12
click at [124, 288] on div "Shapes" at bounding box center [127, 345] width 17 height 5
click at [31, 288] on div "Pen" at bounding box center [21, 346] width 30 height 12
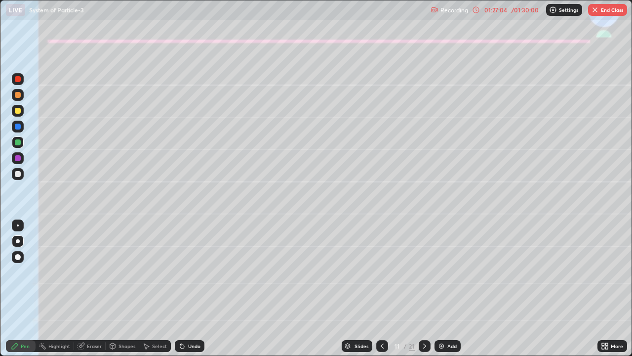
click at [607, 10] on button "End Class" at bounding box center [607, 10] width 39 height 12
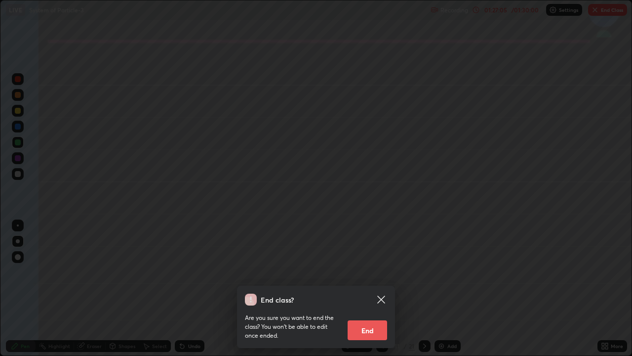
click at [385, 288] on button "End" at bounding box center [368, 330] width 40 height 20
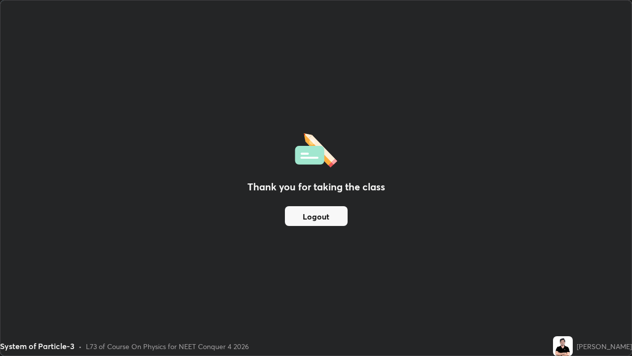
click at [302, 221] on button "Logout" at bounding box center [316, 216] width 63 height 20
click at [306, 219] on button "Logout" at bounding box center [316, 216] width 63 height 20
click at [310, 217] on button "Logout" at bounding box center [316, 216] width 63 height 20
click at [310, 219] on button "Logout" at bounding box center [316, 216] width 63 height 20
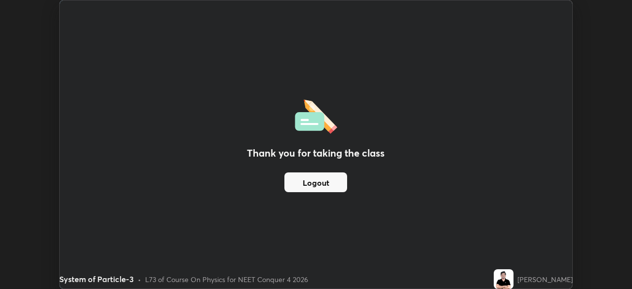
scroll to position [49099, 48757]
